Goal: Navigation & Orientation: Find specific page/section

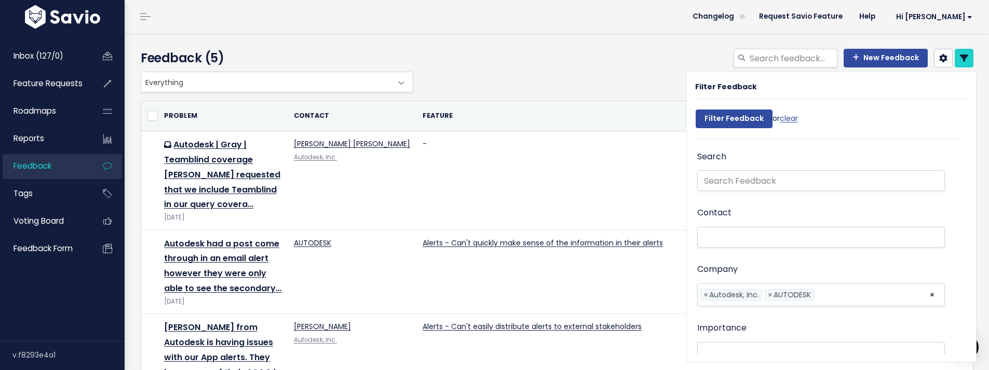
select select
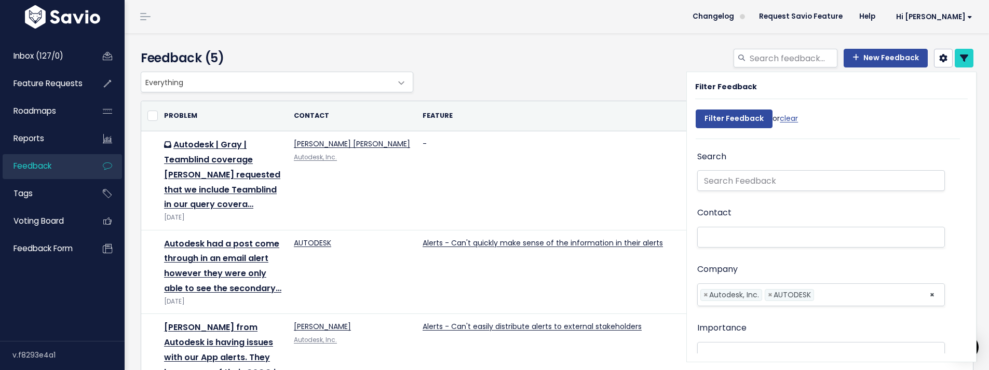
select select
click at [262, 49] on h4 "Feedback (5)" at bounding box center [274, 58] width 267 height 19
click at [27, 64] on link "Inbox (127/0)" at bounding box center [45, 56] width 84 height 24
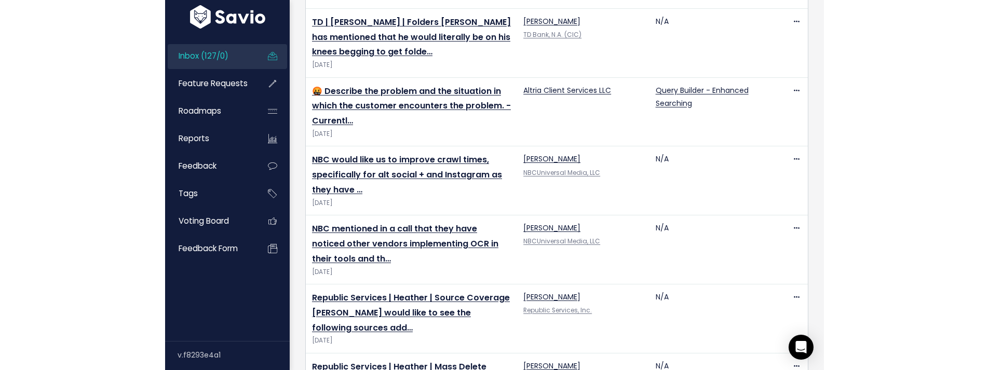
scroll to position [2499, 0]
